Goal: Task Accomplishment & Management: Manage account settings

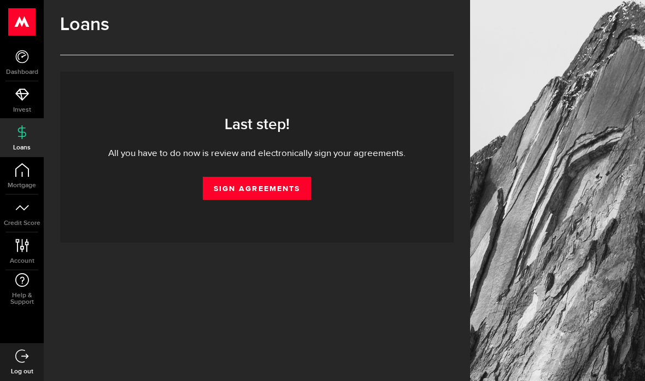
click at [286, 188] on link "Sign Agreements" at bounding box center [257, 188] width 108 height 23
click at [273, 190] on link "Sign Agreements" at bounding box center [257, 188] width 108 height 23
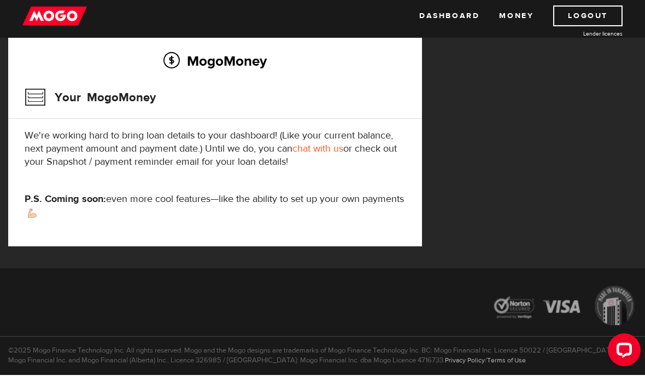
scroll to position [157, 0]
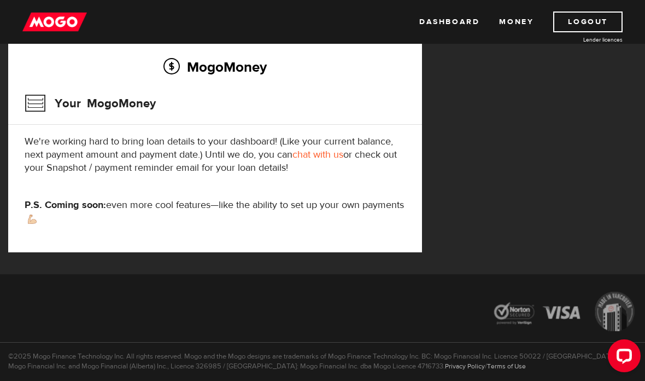
click at [429, 121] on div "MogoMoney Your MogoMoney application Expired Your MogoMoney credit decision has…" at bounding box center [215, 118] width 430 height 312
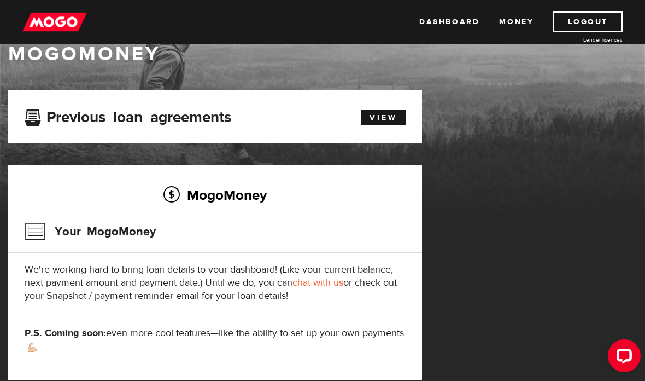
scroll to position [0, 0]
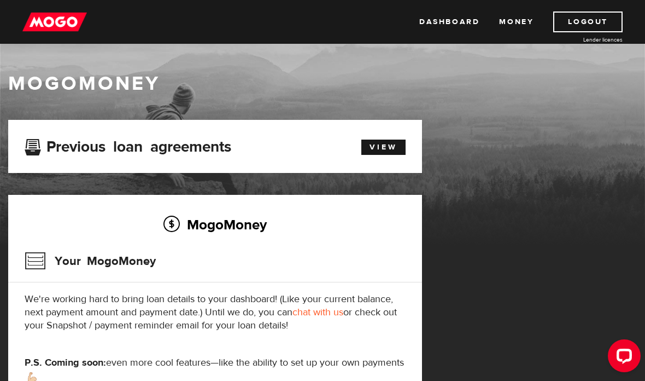
click at [223, 146] on h3 "Previous loan agreements" at bounding box center [128, 145] width 207 height 14
click at [397, 141] on link "View" at bounding box center [383, 146] width 44 height 15
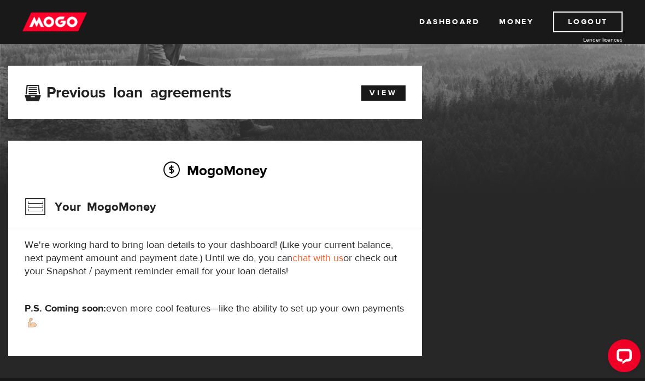
scroll to position [57, 0]
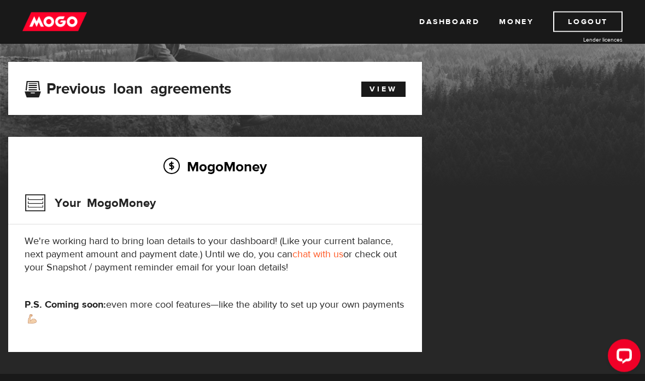
click at [393, 91] on link "View" at bounding box center [383, 89] width 44 height 15
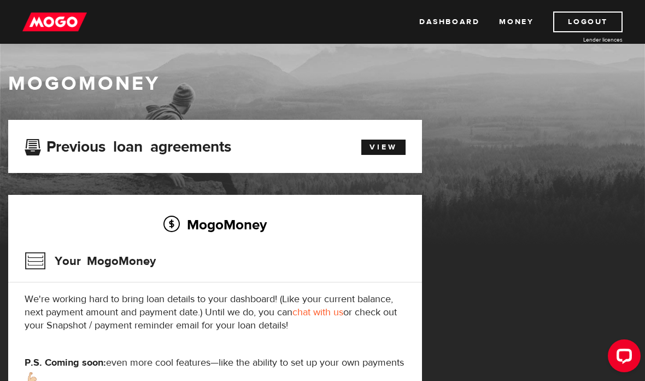
click at [77, 26] on img at bounding box center [54, 21] width 65 height 21
click at [70, 32] on img at bounding box center [54, 21] width 65 height 21
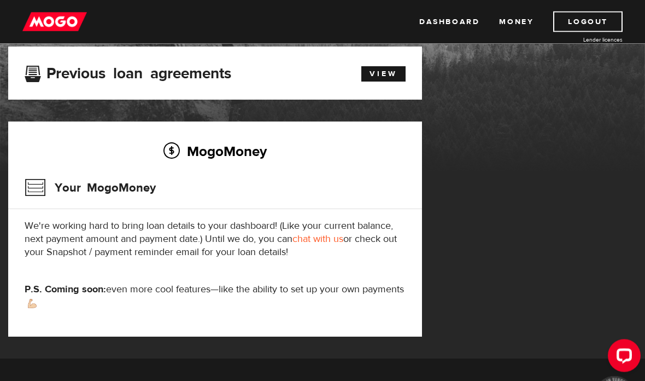
scroll to position [73, 0]
click at [47, 180] on h3 "Your MogoMoney" at bounding box center [90, 187] width 131 height 28
click at [55, 182] on h3 "Your MogoMoney" at bounding box center [90, 187] width 131 height 28
click at [113, 173] on div "MogoMoney Your MogoMoney We're working hard to bring loan details to your dashb…" at bounding box center [215, 228] width 414 height 215
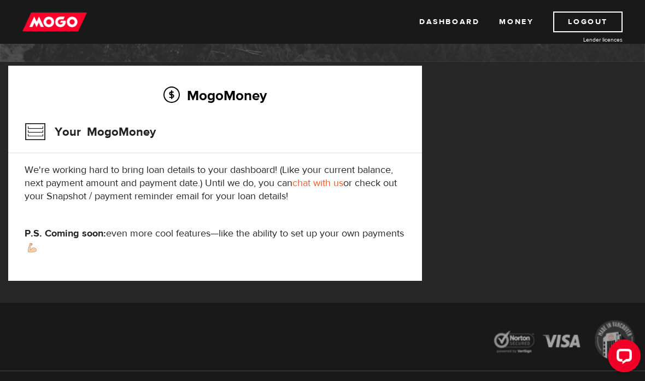
scroll to position [128, 0]
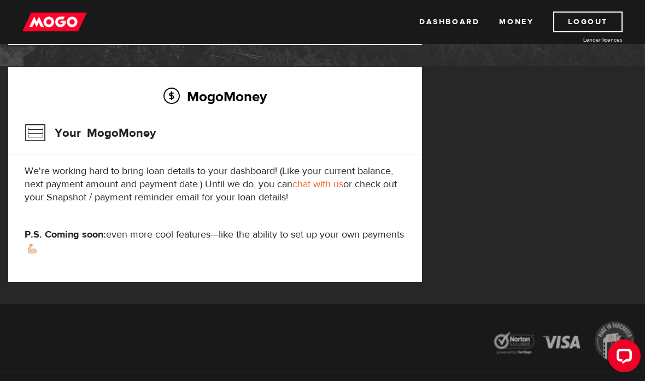
click at [356, 177] on p "We're working hard to bring loan details to your dashboard! (Like your current …" at bounding box center [215, 184] width 381 height 39
click at [356, 171] on p "We're working hard to bring loan details to your dashboard! (Like your current …" at bounding box center [215, 184] width 381 height 39
click at [282, 100] on h2 "MogoMoney" at bounding box center [215, 96] width 381 height 23
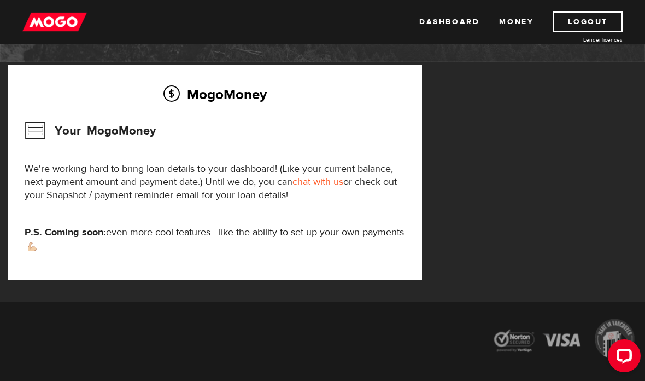
scroll to position [0, 0]
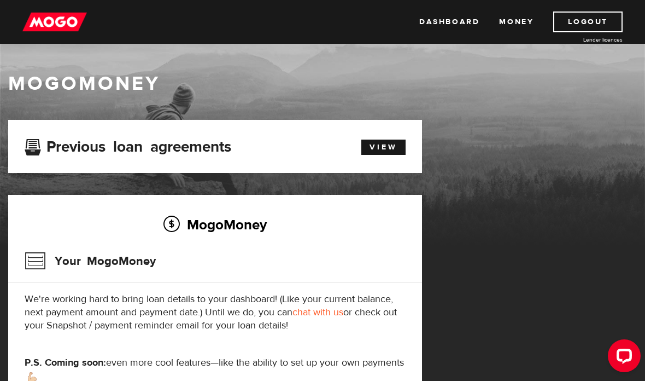
click at [447, 23] on link "Dashboard" at bounding box center [449, 21] width 60 height 21
click at [460, 13] on link "Dashboard" at bounding box center [449, 21] width 60 height 21
click at [382, 147] on link "View" at bounding box center [383, 146] width 44 height 15
